Goal: Book appointment/travel/reservation

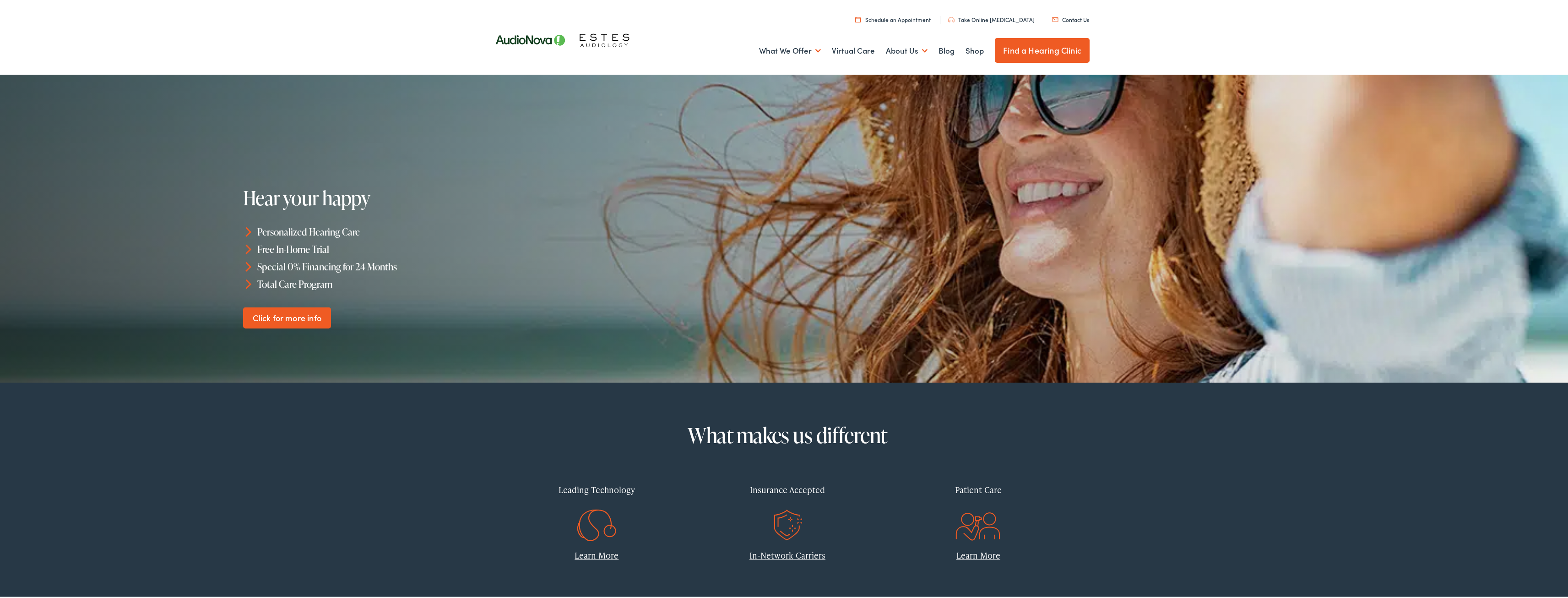
click at [922, 19] on link "Schedule an Appointment" at bounding box center [893, 18] width 75 height 8
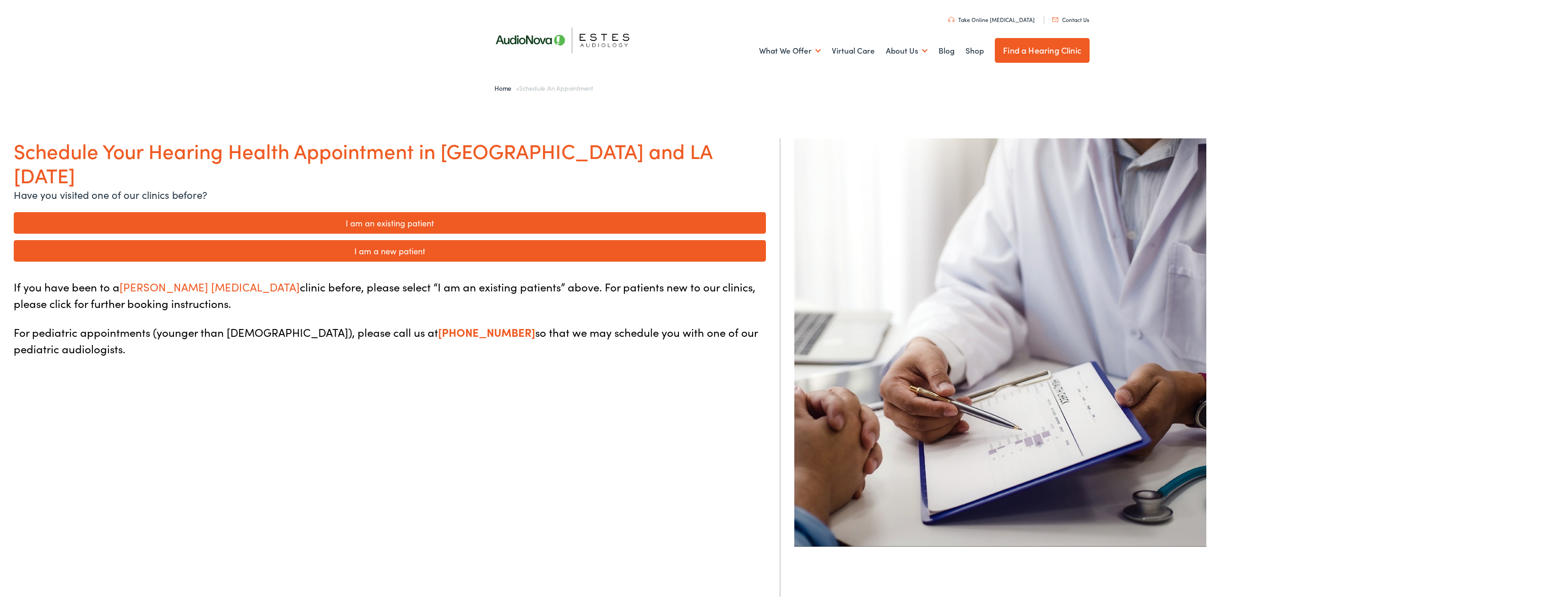
click at [393, 239] on link "I am a new patient" at bounding box center [390, 249] width 752 height 21
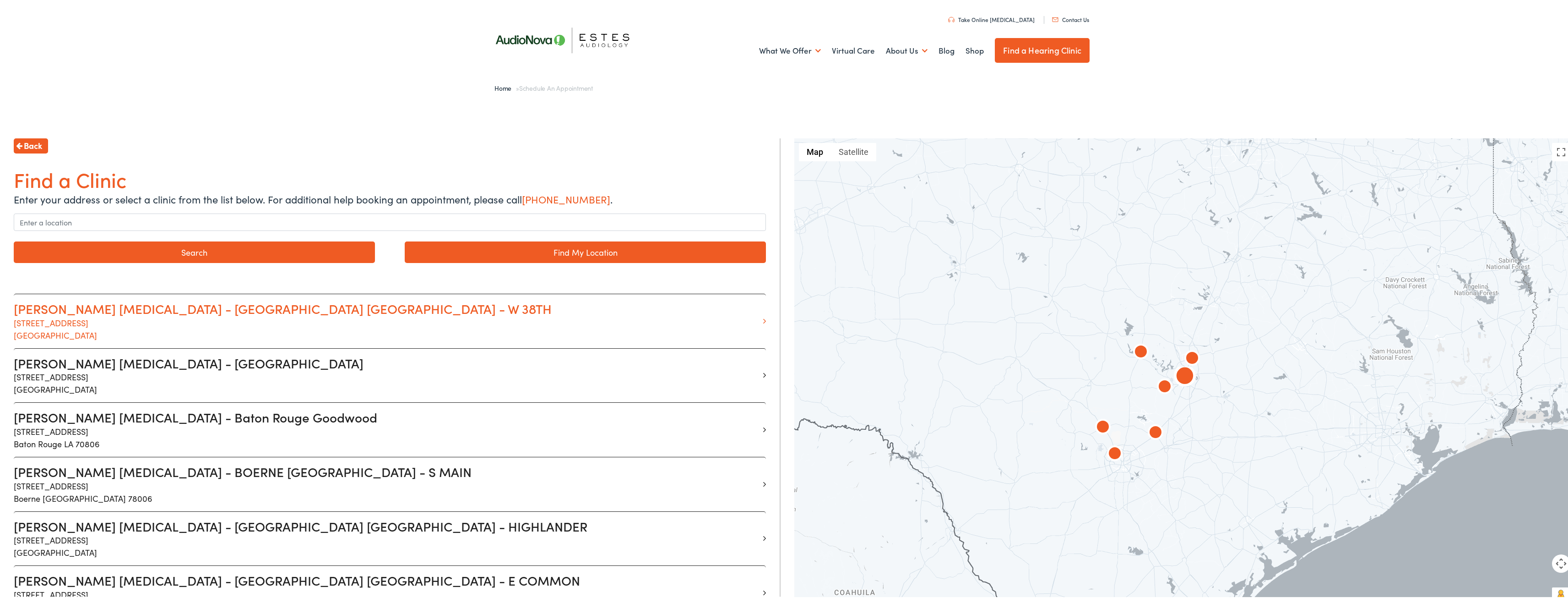
click at [169, 311] on h3 "[PERSON_NAME] [MEDICAL_DATA] - [GEOGRAPHIC_DATA] [GEOGRAPHIC_DATA] - W 38TH" at bounding box center [387, 308] width 745 height 16
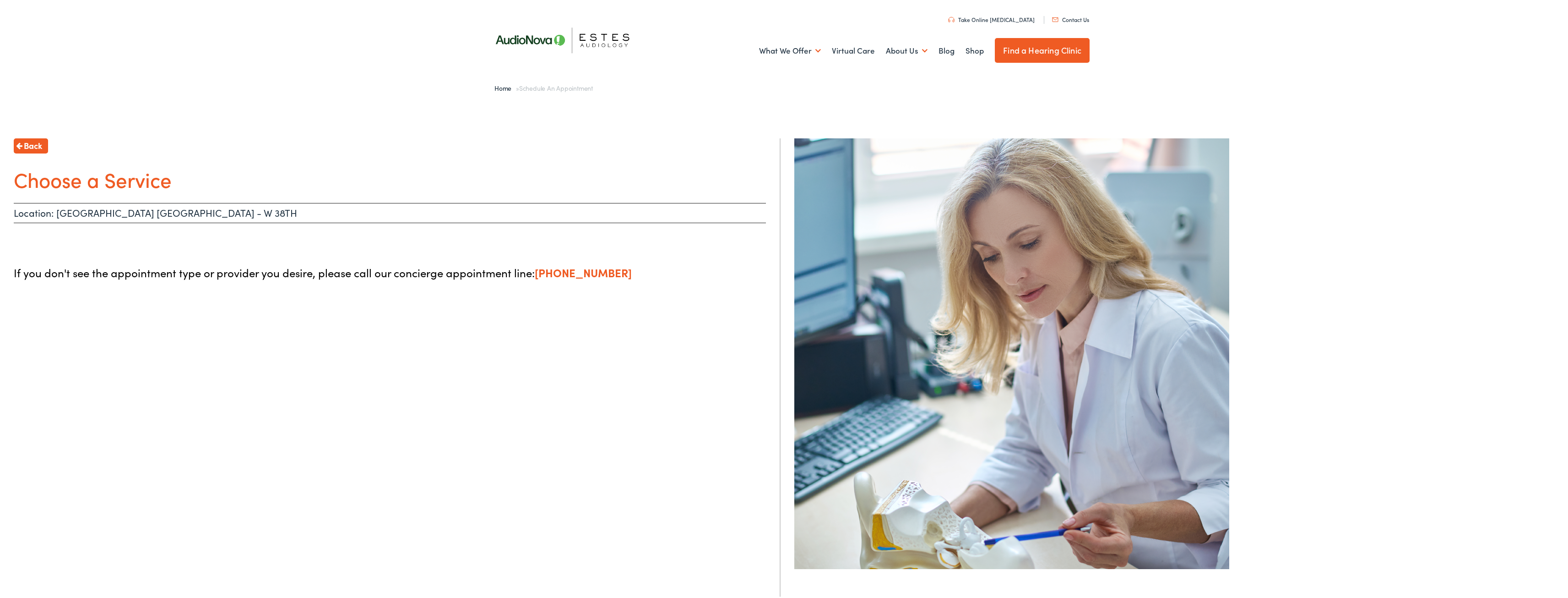
click at [320, 431] on div "Back Choose a Service Location: AUSTIN TX - W 38TH If you don't see the appoint…" at bounding box center [390, 436] width 780 height 598
click at [1340, 246] on div at bounding box center [1185, 354] width 780 height 434
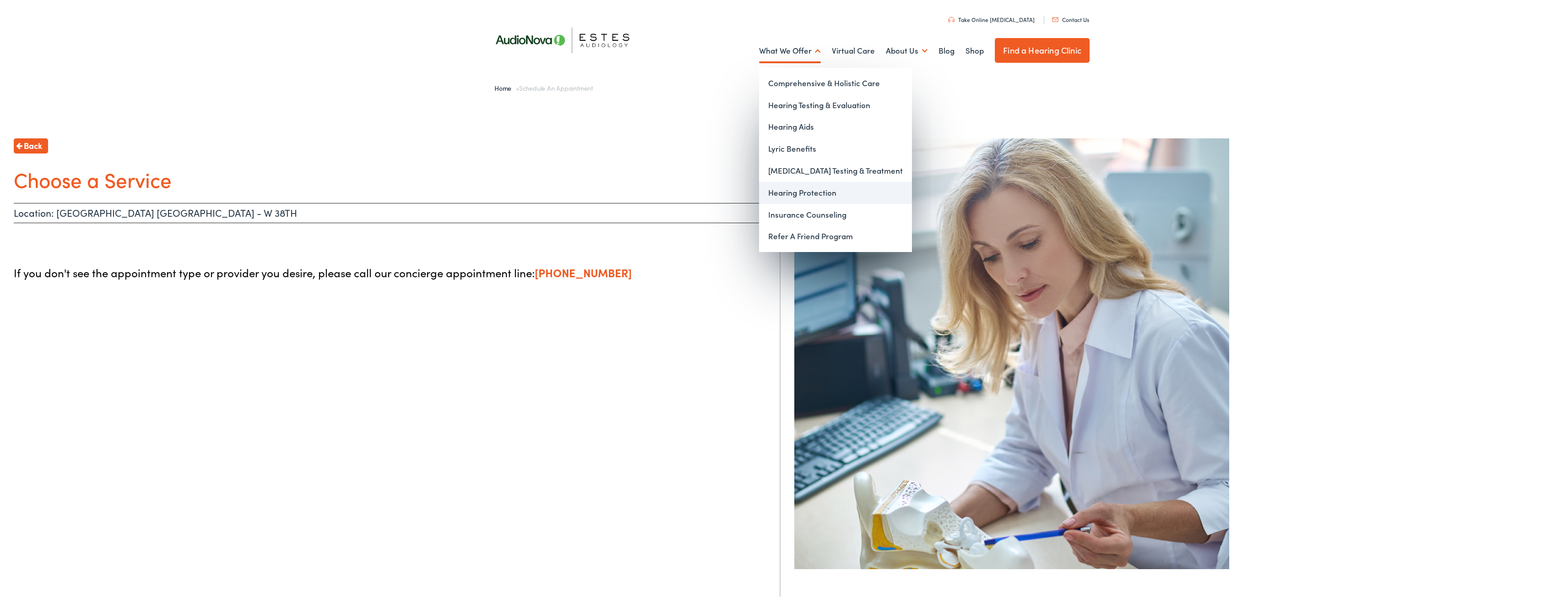
click at [782, 192] on link "Hearing Protection" at bounding box center [835, 191] width 153 height 22
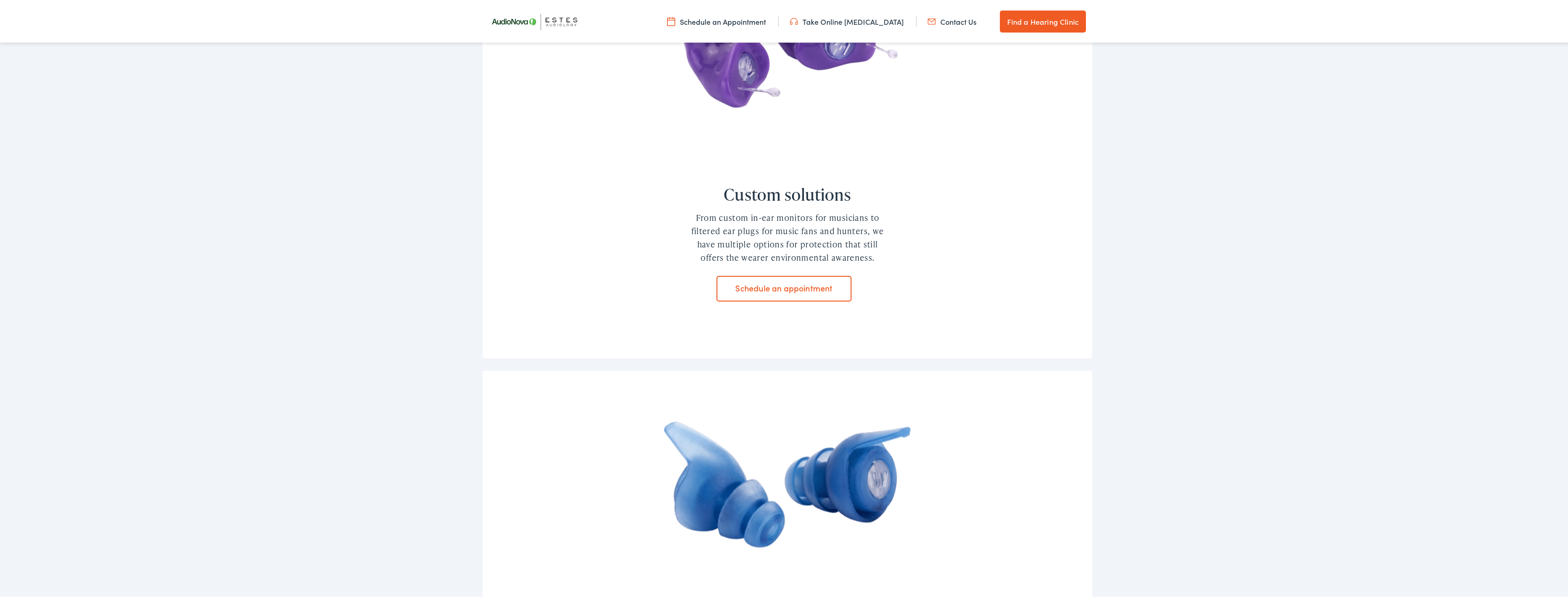
scroll to position [962, 0]
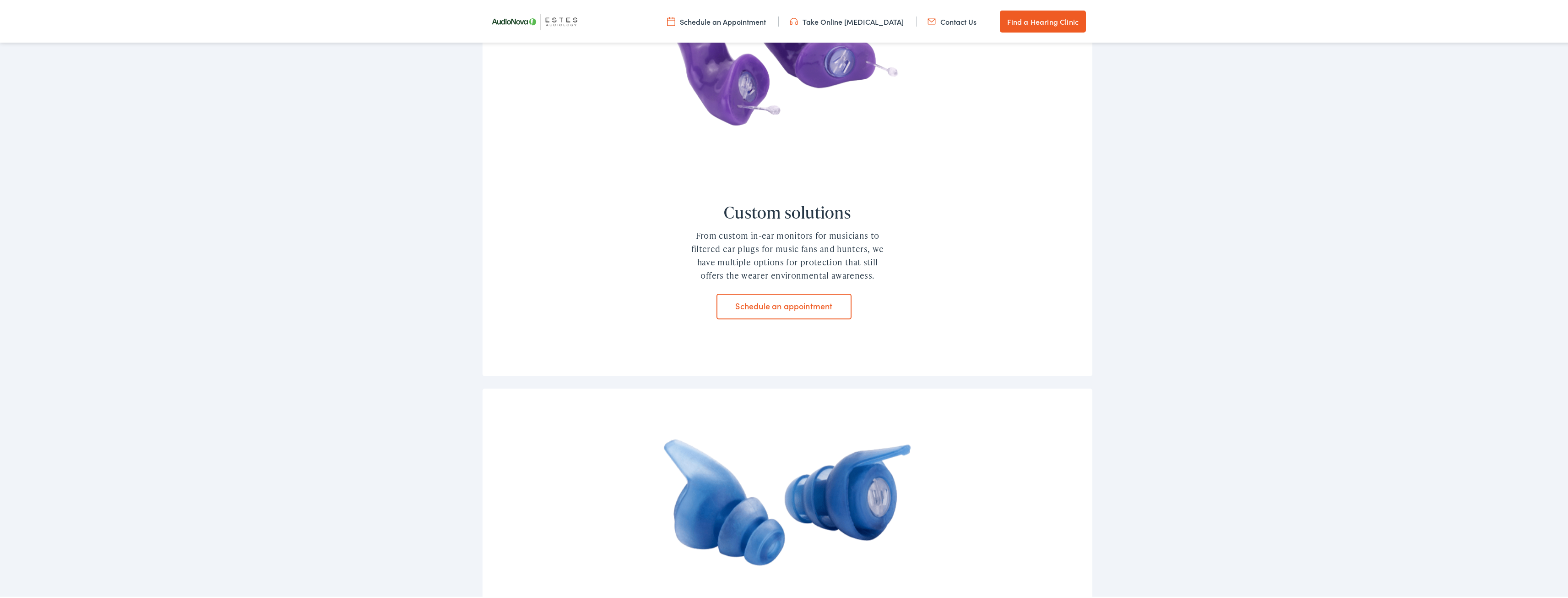
click at [789, 295] on link "Schedule an appointment" at bounding box center [784, 305] width 135 height 26
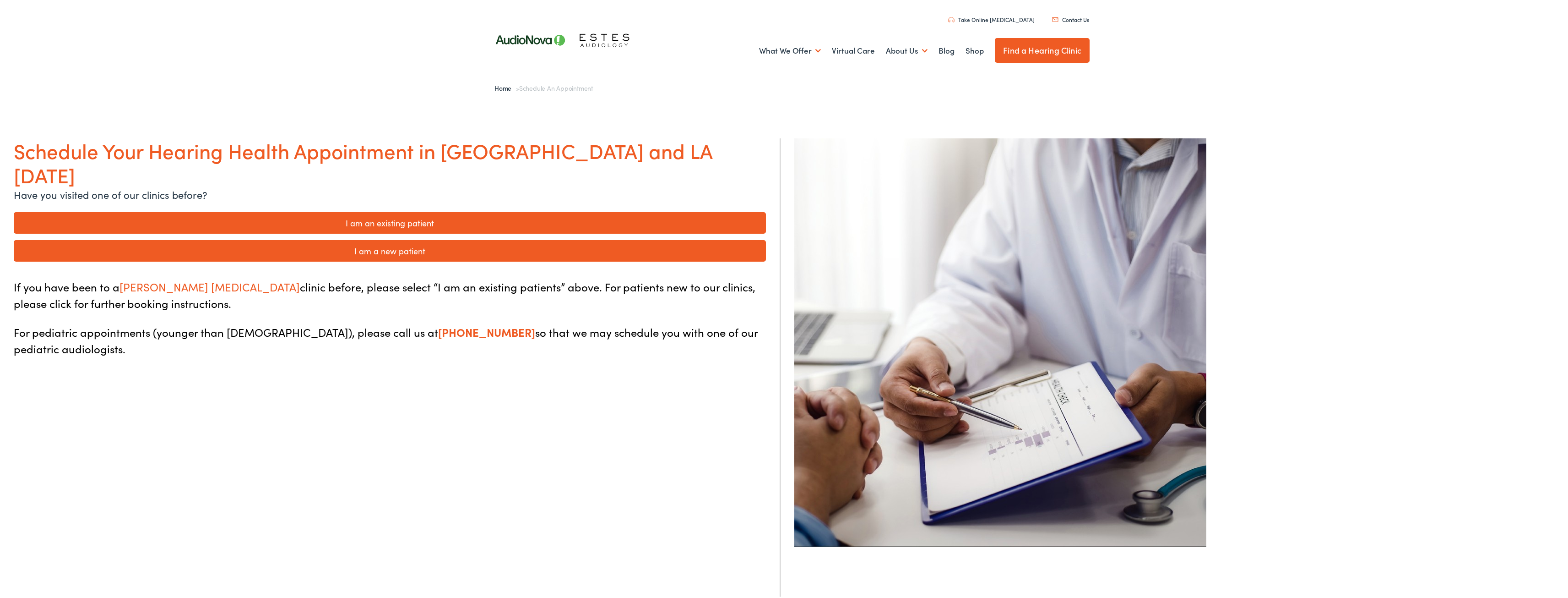
click at [362, 239] on link "I am a new patient" at bounding box center [390, 249] width 752 height 21
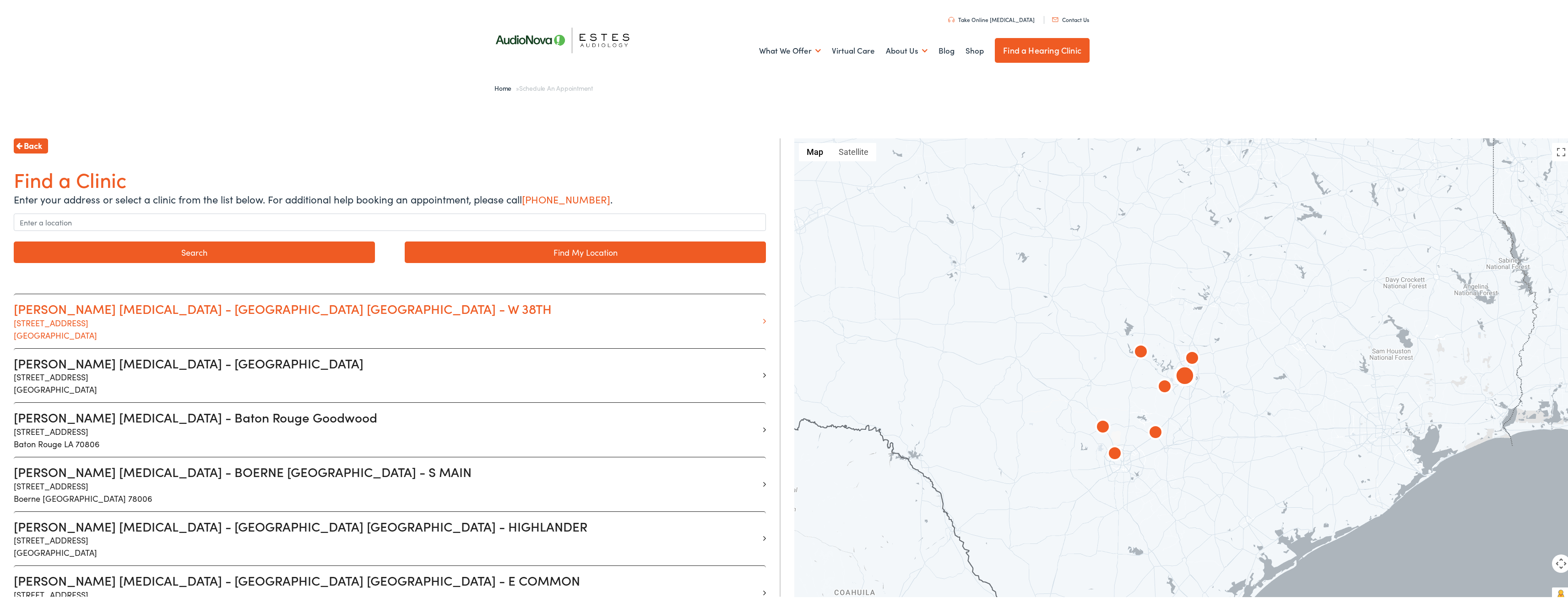
click at [220, 311] on h3 "[PERSON_NAME] [MEDICAL_DATA] - [GEOGRAPHIC_DATA] [GEOGRAPHIC_DATA] - W 38TH" at bounding box center [387, 308] width 745 height 16
